Goal: Book appointment/travel/reservation

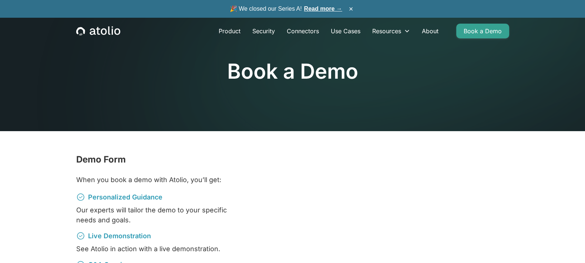
click at [104, 30] on icon "home" at bounding box center [98, 31] width 44 height 10
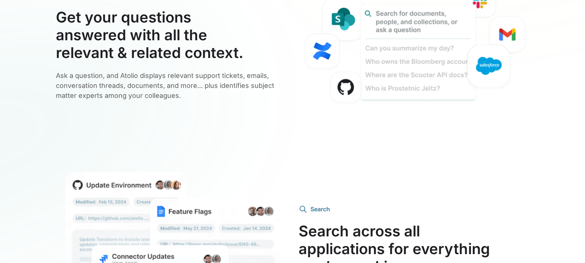
scroll to position [1573, 0]
